Goal: Task Accomplishment & Management: Complete application form

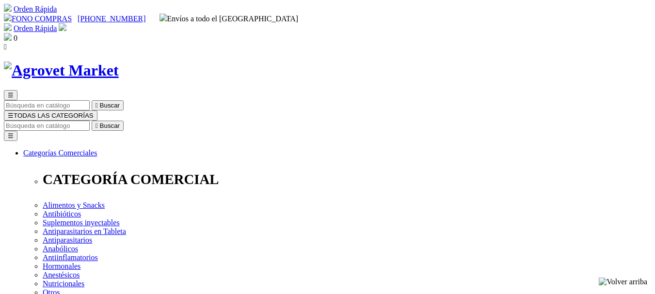
click at [57, 24] on link "Orden Rápida" at bounding box center [35, 28] width 43 height 8
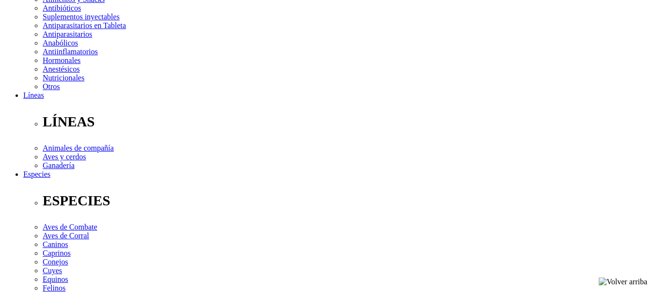
scroll to position [243, 0]
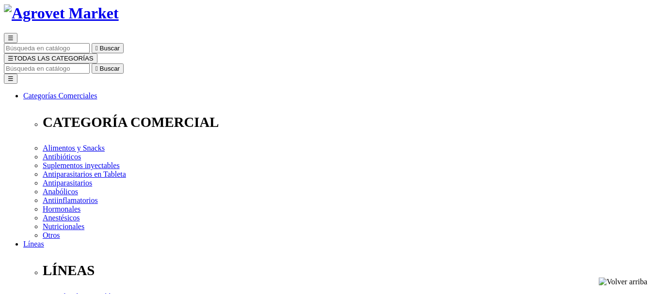
scroll to position [49, 0]
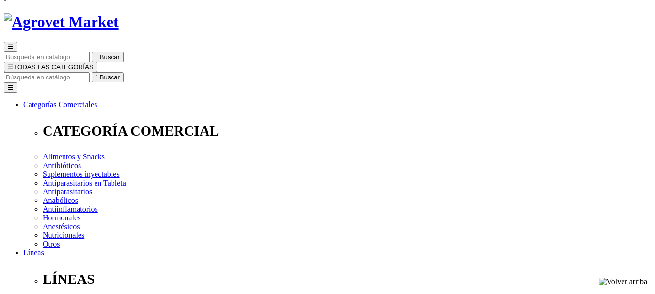
radio input "true"
type input "a"
type input "ANA FRANCIS"
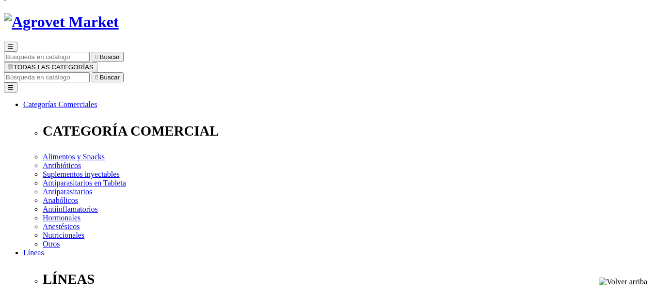
type input "FLÓREZ HUERTA"
select select "DNI"
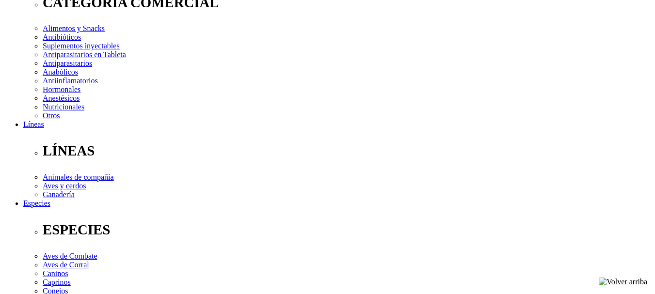
scroll to position [194, 0]
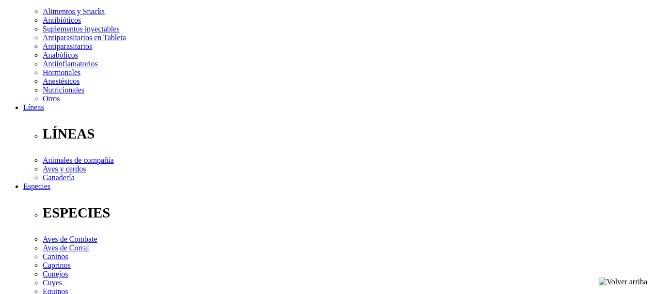
type input "07277999"
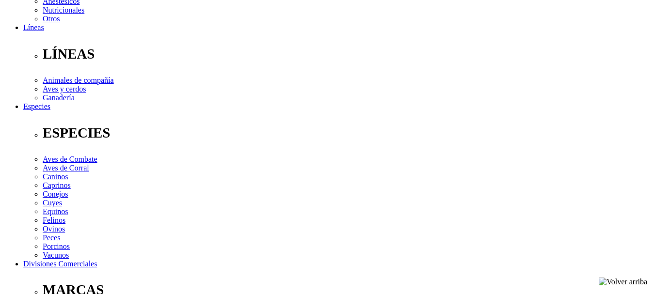
scroll to position [291, 0]
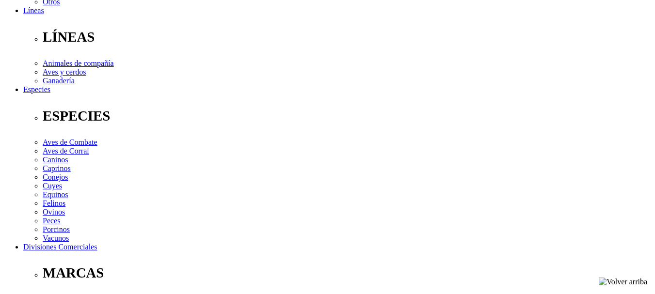
select select "Propietario_de_mascota"
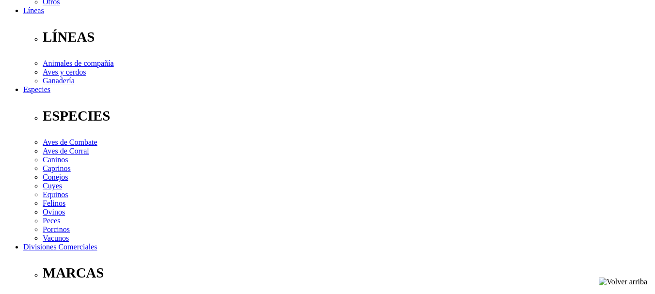
type input "[EMAIL_ADDRESS][DOMAIN_NAME]"
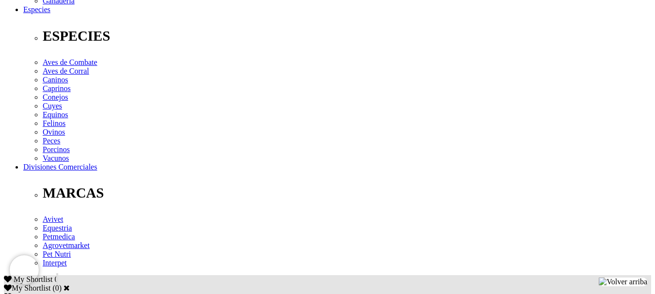
scroll to position [388, 0]
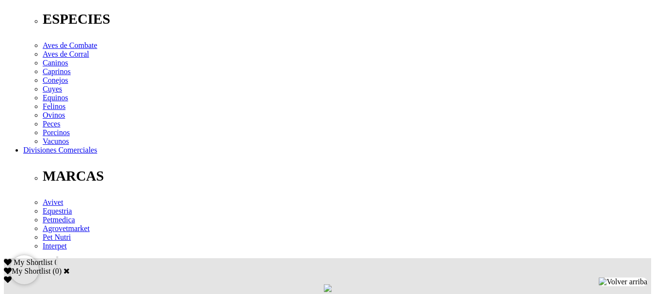
type input "1"
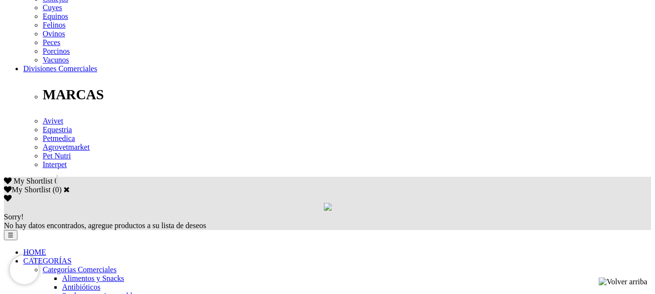
scroll to position [485, 0]
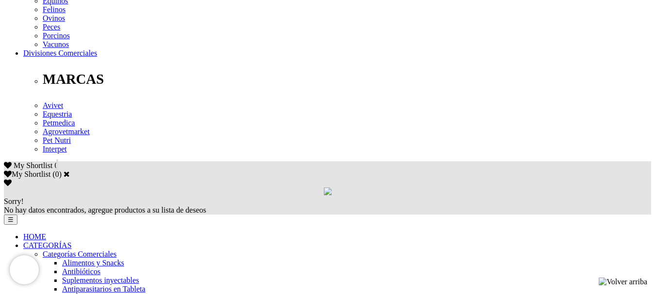
checkbox input "true"
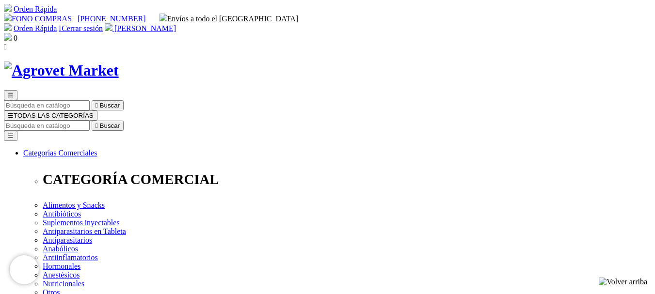
click at [57, 24] on link "Orden Rápida" at bounding box center [35, 28] width 43 height 8
click at [90, 121] on input "Buscar" at bounding box center [47, 126] width 86 height 10
type input "enroflo"
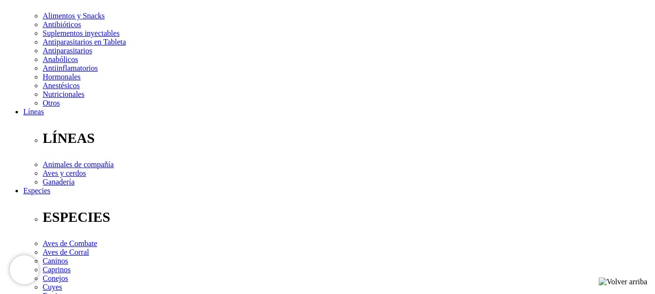
scroll to position [194, 0]
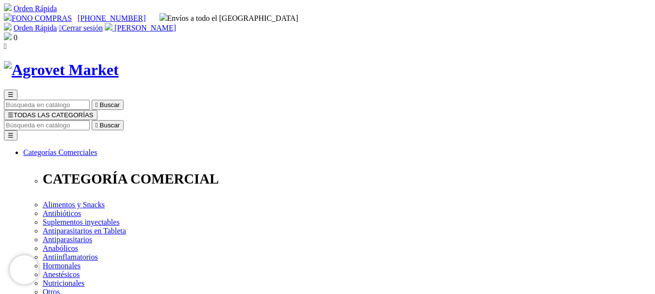
scroll to position [0, 0]
click at [12, 33] on img at bounding box center [8, 37] width 8 height 8
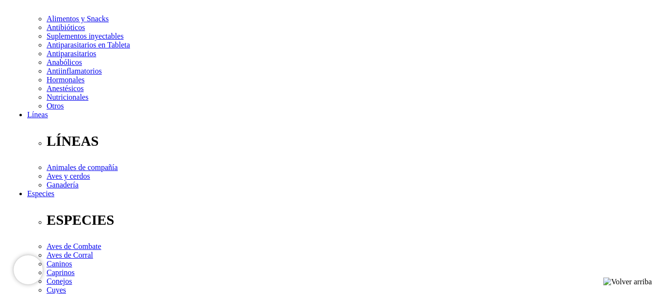
scroll to position [194, 0]
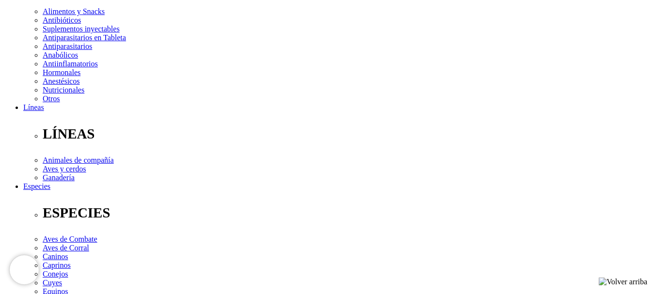
type input "Ana Flórez"
type input "[EMAIL_ADDRESS][DOMAIN_NAME]"
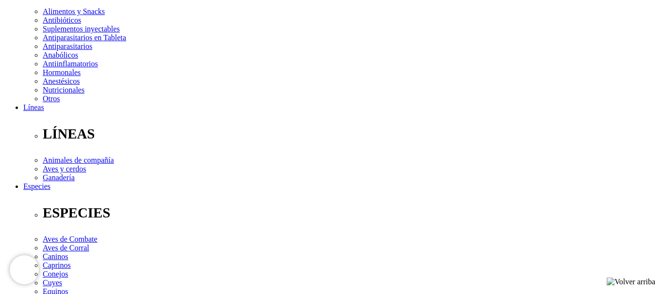
select select "6"
type input "985985141"
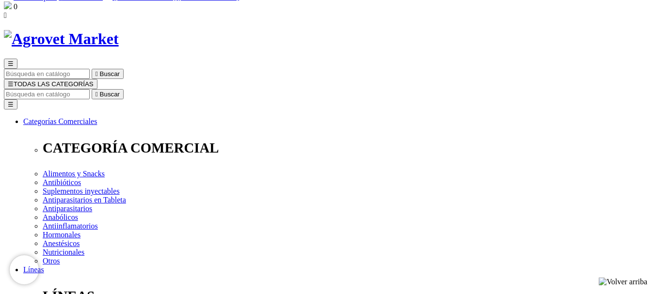
scroll to position [97, 0]
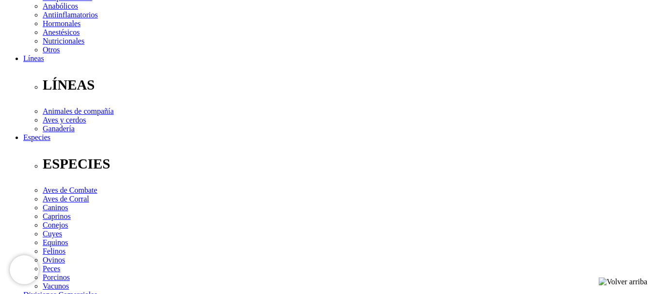
scroll to position [243, 0]
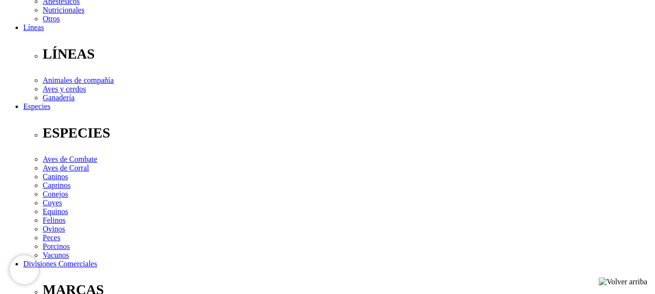
scroll to position [340, 0]
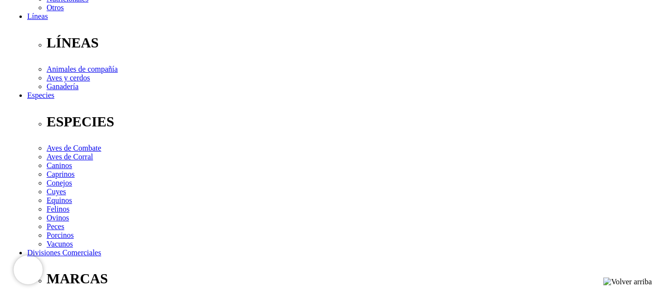
scroll to position [291, 0]
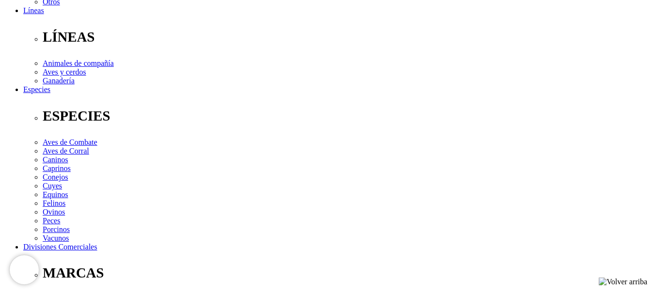
type input "[PERSON_NAME]"
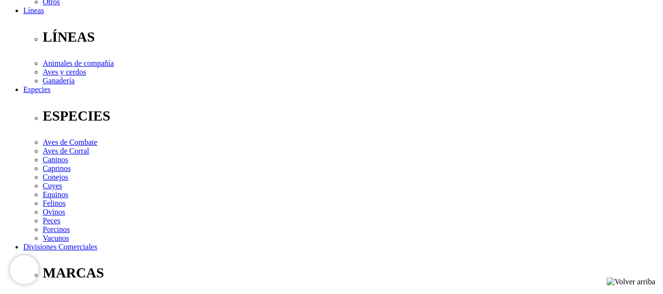
type input "[EMAIL_ADDRESS][DOMAIN_NAME]"
type input "985985141"
select select "6"
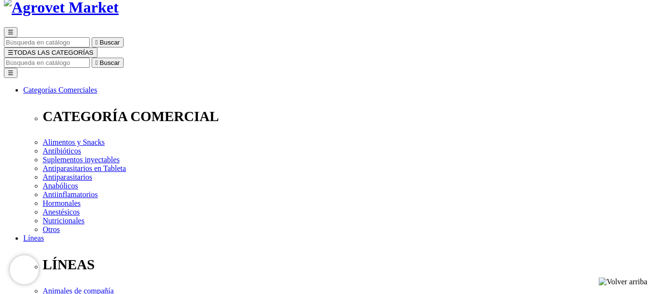
scroll to position [194, 0]
